Goal: Information Seeking & Learning: Compare options

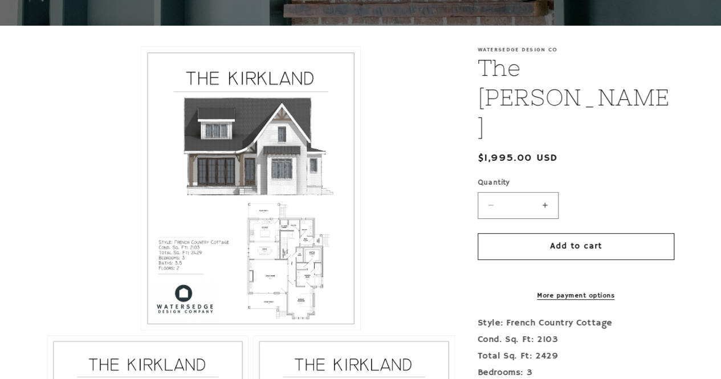
scroll to position [215, 0]
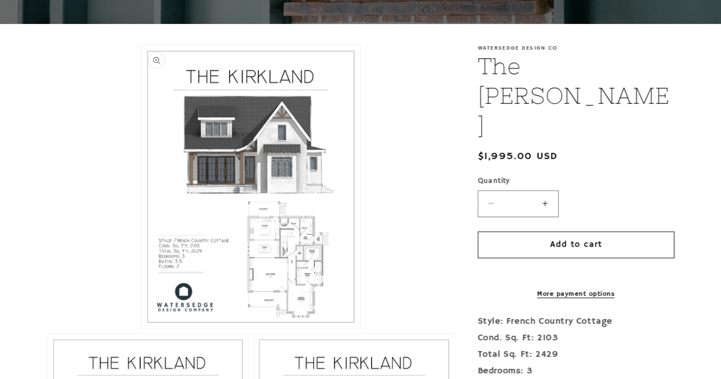
click at [141, 328] on button "Open media 1 in modal" at bounding box center [141, 328] width 0 height 0
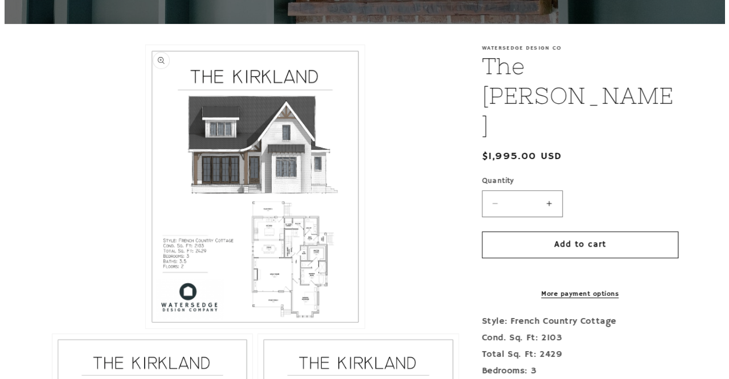
scroll to position [11, 0]
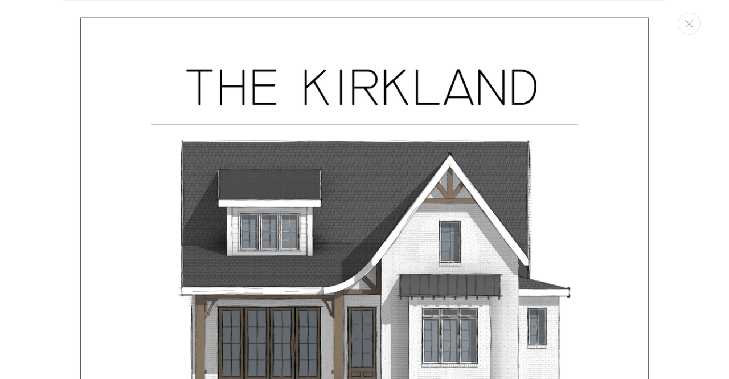
drag, startPoint x: 720, startPoint y: 27, endPoint x: 729, endPoint y: 68, distance: 41.3
click at [720, 68] on div "Media gallery" at bounding box center [364, 189] width 729 height 379
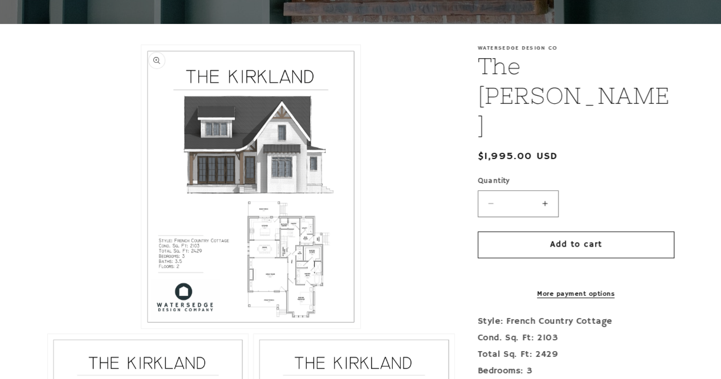
click at [141, 328] on button "Open media 1 in modal" at bounding box center [141, 328] width 0 height 0
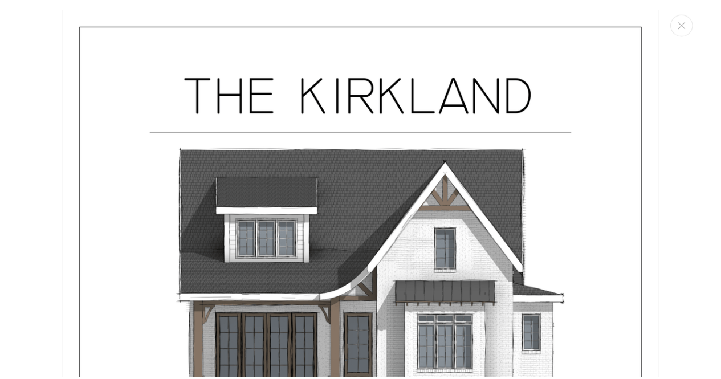
scroll to position [0, 0]
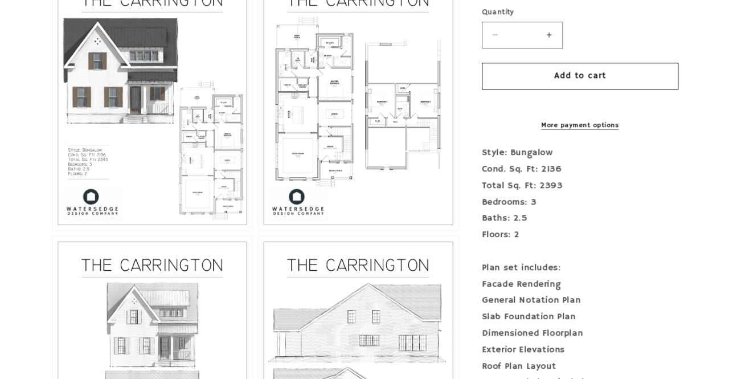
scroll to position [595, 0]
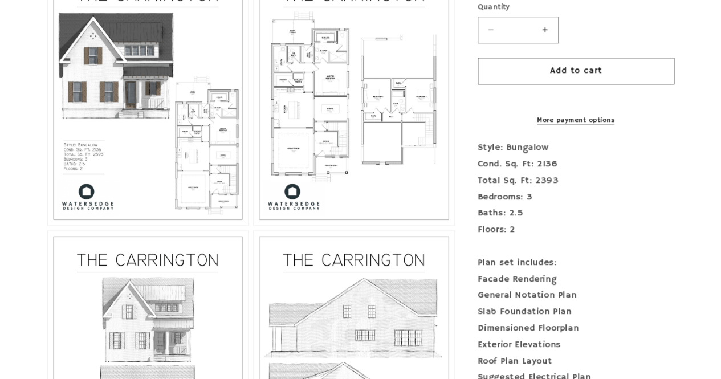
click at [254, 225] on button "Open media 3 in modal" at bounding box center [254, 225] width 0 height 0
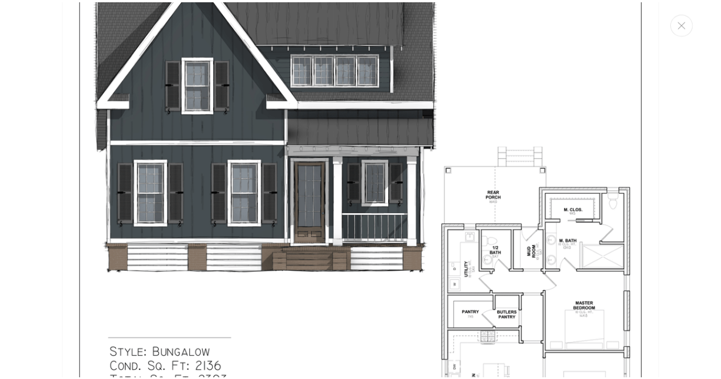
scroll to position [0, 0]
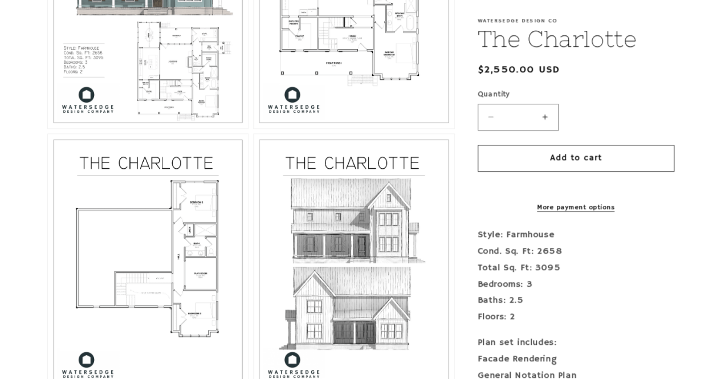
scroll to position [686, 0]
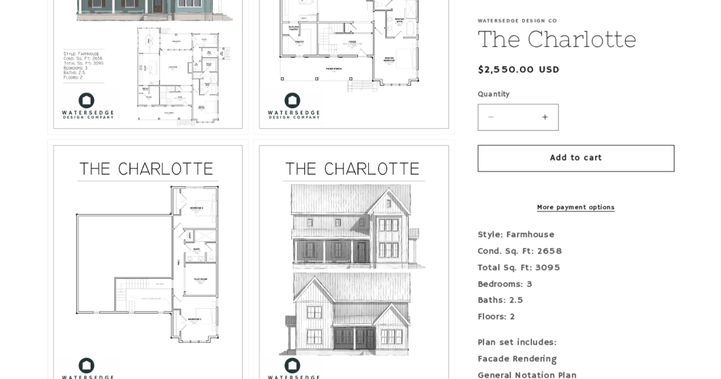
click at [254, 134] on button "Open media 3 in modal" at bounding box center [254, 134] width 0 height 0
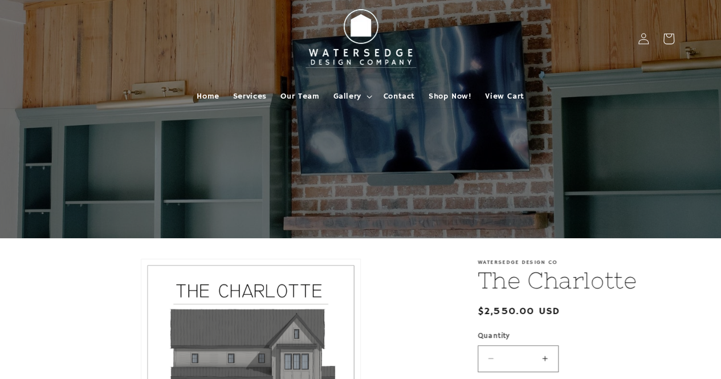
scroll to position [0, 0]
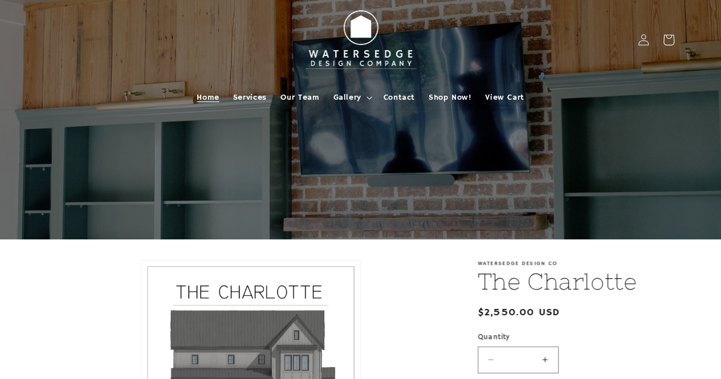
click at [212, 94] on span "Home" at bounding box center [208, 97] width 22 height 10
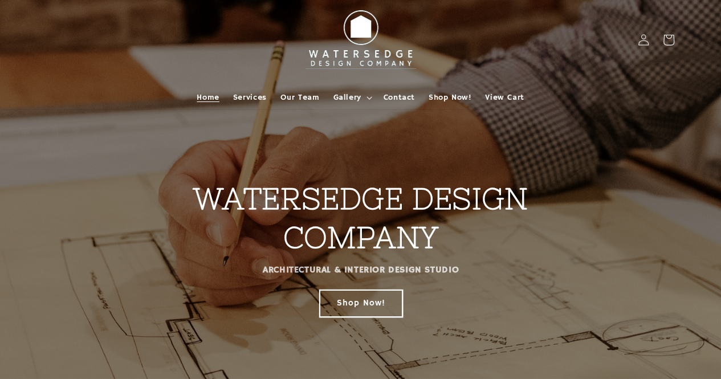
click at [374, 305] on link "Shop Now!" at bounding box center [360, 302] width 83 height 27
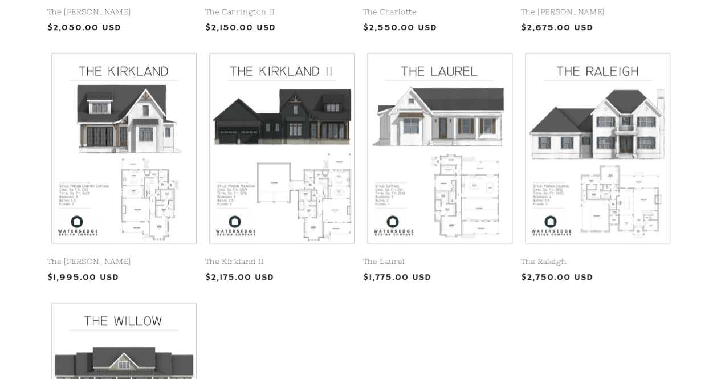
scroll to position [578, 0]
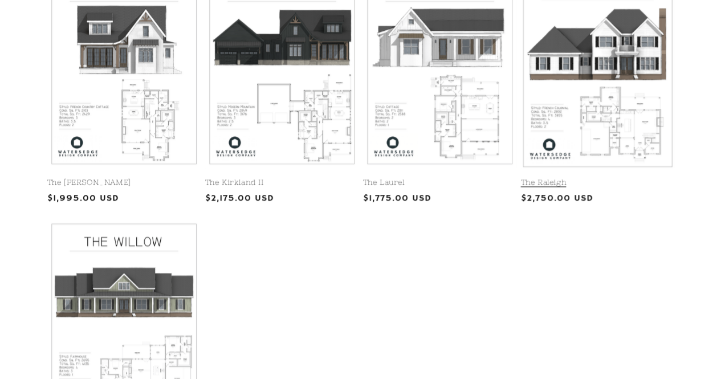
click at [634, 178] on link "The Raleigh" at bounding box center [597, 183] width 153 height 10
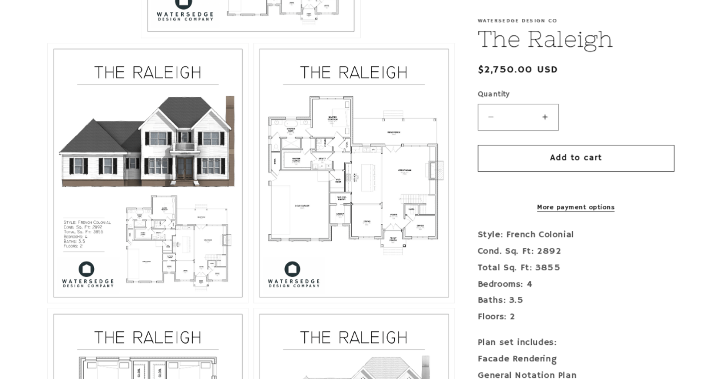
scroll to position [518, 0]
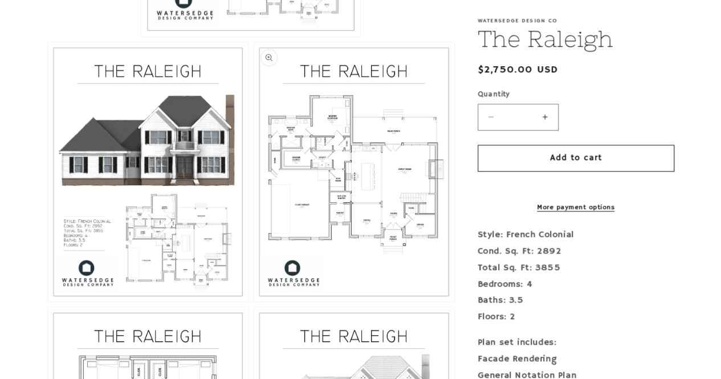
click at [254, 301] on button "Open media 3 in modal" at bounding box center [254, 301] width 0 height 0
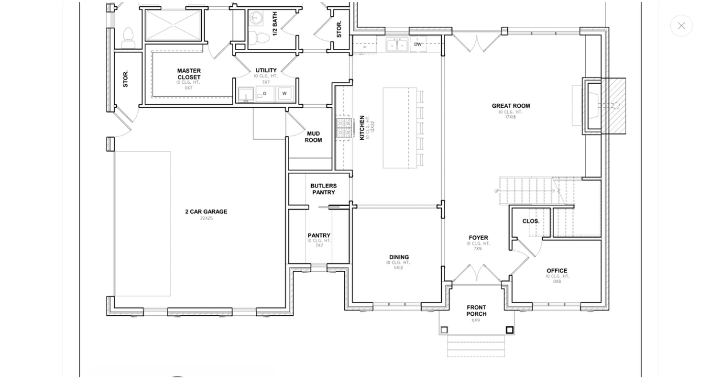
scroll to position [1846, 0]
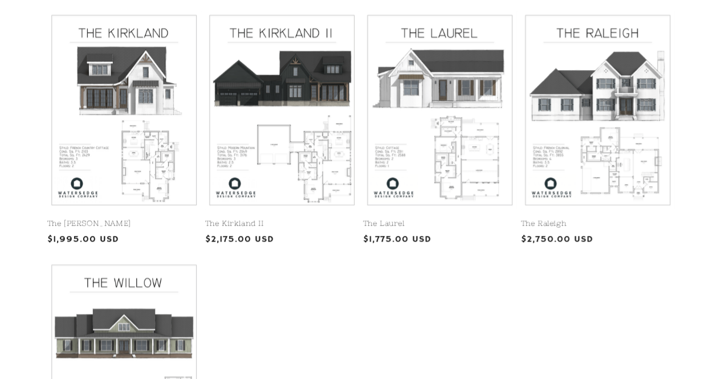
scroll to position [526, 0]
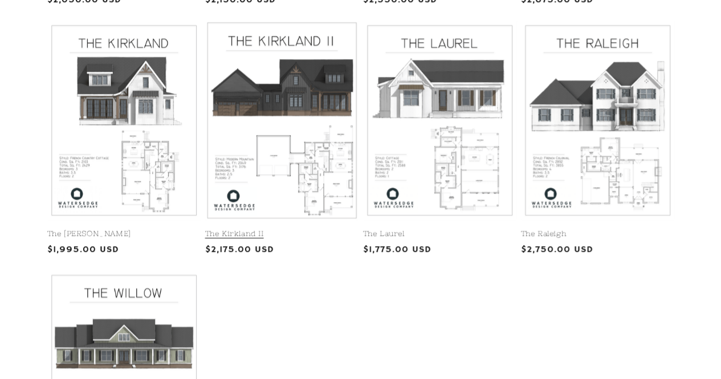
click at [303, 229] on link "The Kirkland II" at bounding box center [281, 234] width 153 height 10
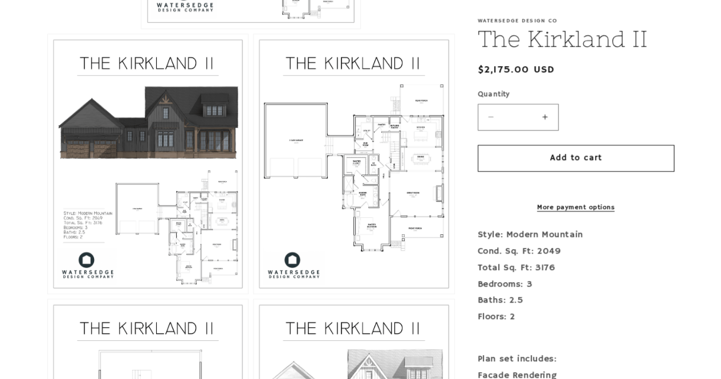
scroll to position [548, 0]
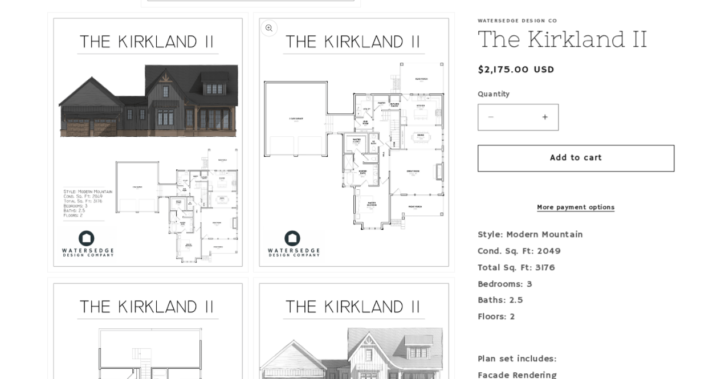
click at [254, 272] on button "Open media 3 in modal" at bounding box center [254, 272] width 0 height 0
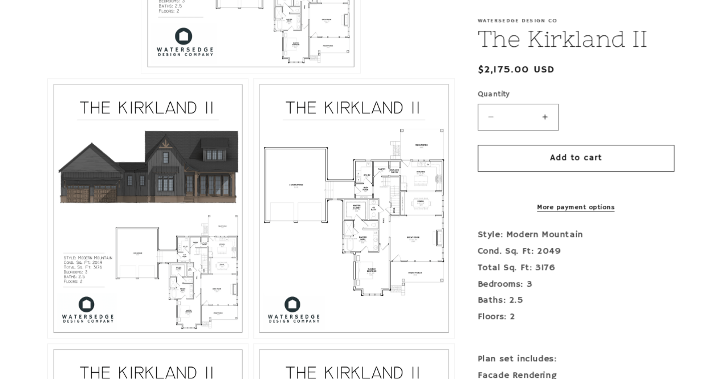
scroll to position [487, 0]
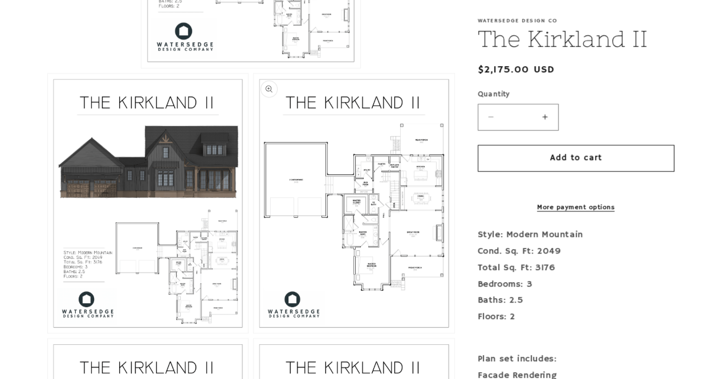
click at [254, 333] on button "Open media 3 in modal" at bounding box center [254, 333] width 0 height 0
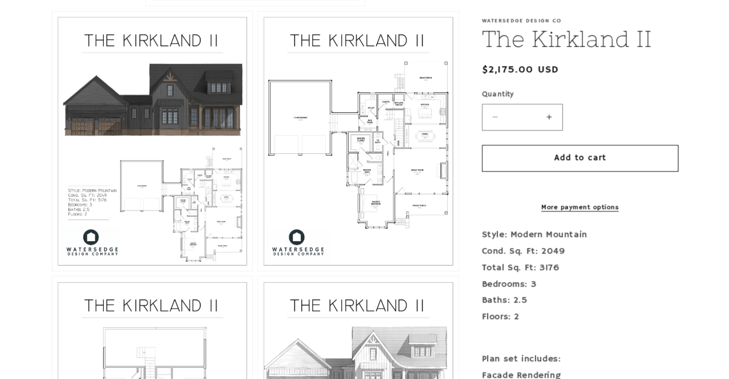
scroll to position [548, 0]
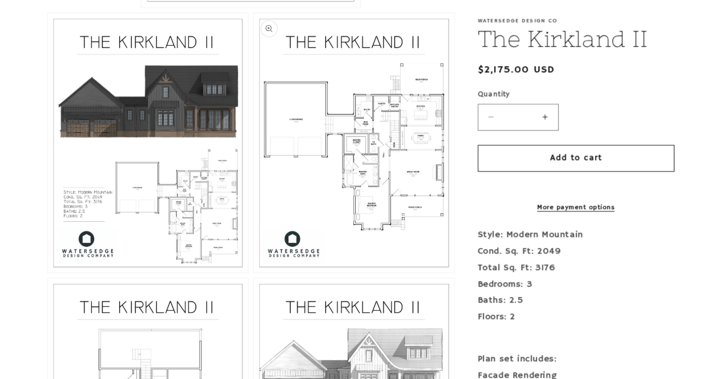
click at [254, 272] on button "Open media 3 in modal" at bounding box center [254, 272] width 0 height 0
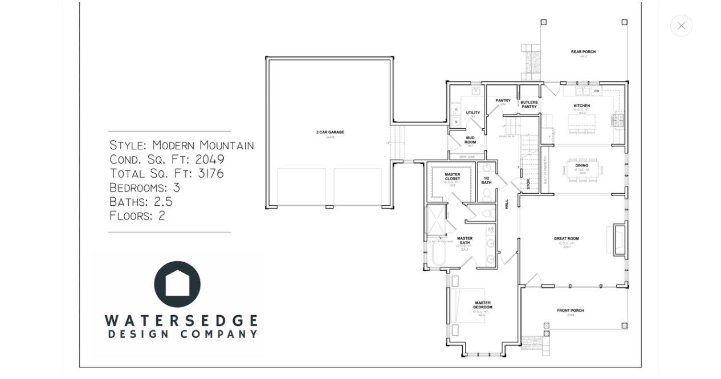
scroll to position [401, 0]
